Goal: Find specific page/section

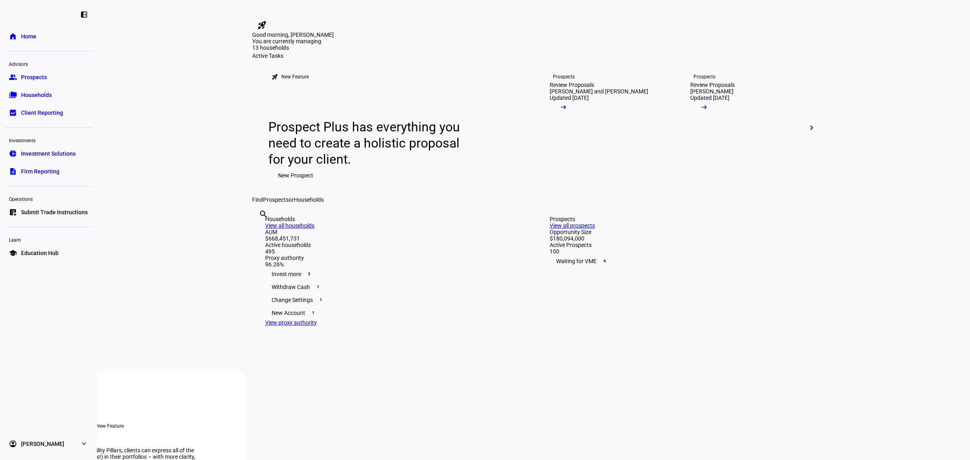
click at [260, 230] on input "text" at bounding box center [260, 225] width 2 height 10
type input "4811"
